Goal: Browse casually

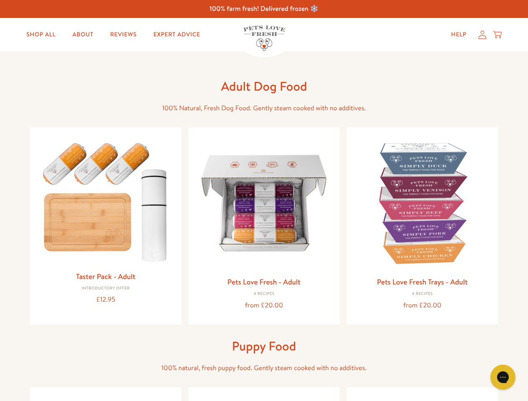
click at [503, 378] on icon "Open gorgias live chat" at bounding box center [503, 377] width 8 height 8
